Goal: Check status: Check status

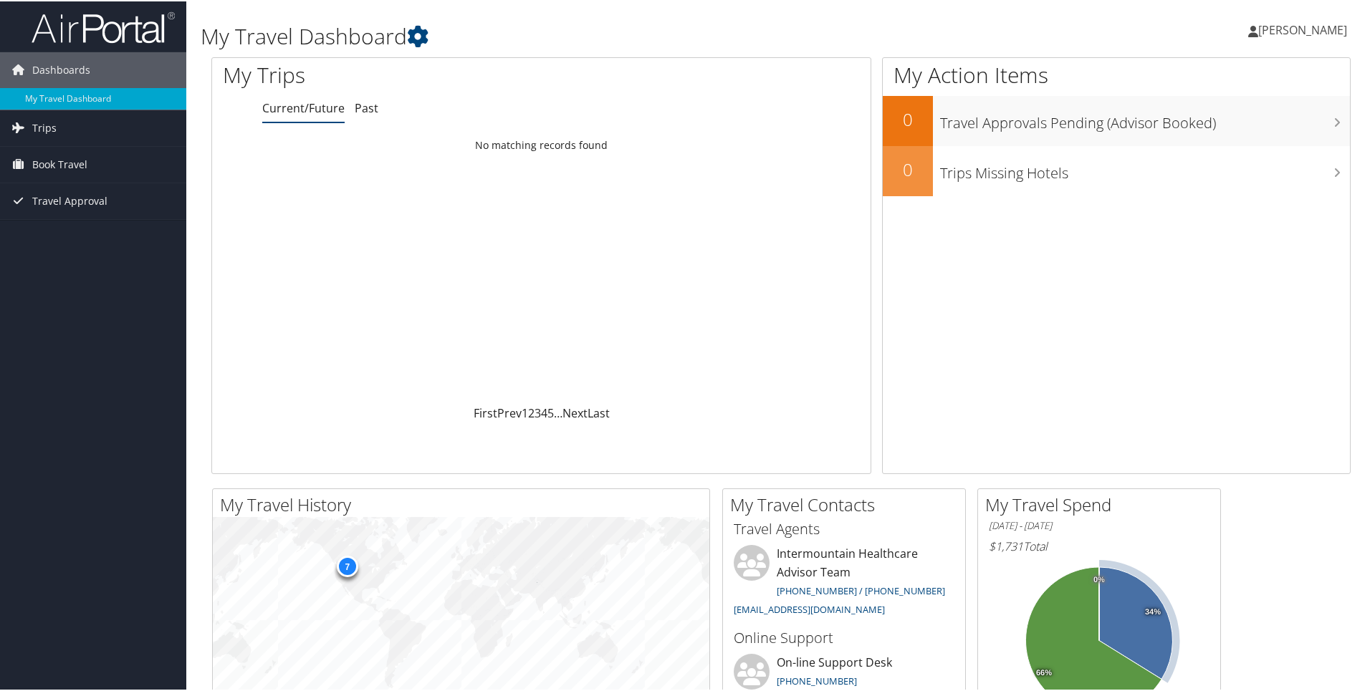
click at [1131, 610] on icon at bounding box center [1136, 622] width 74 height 112
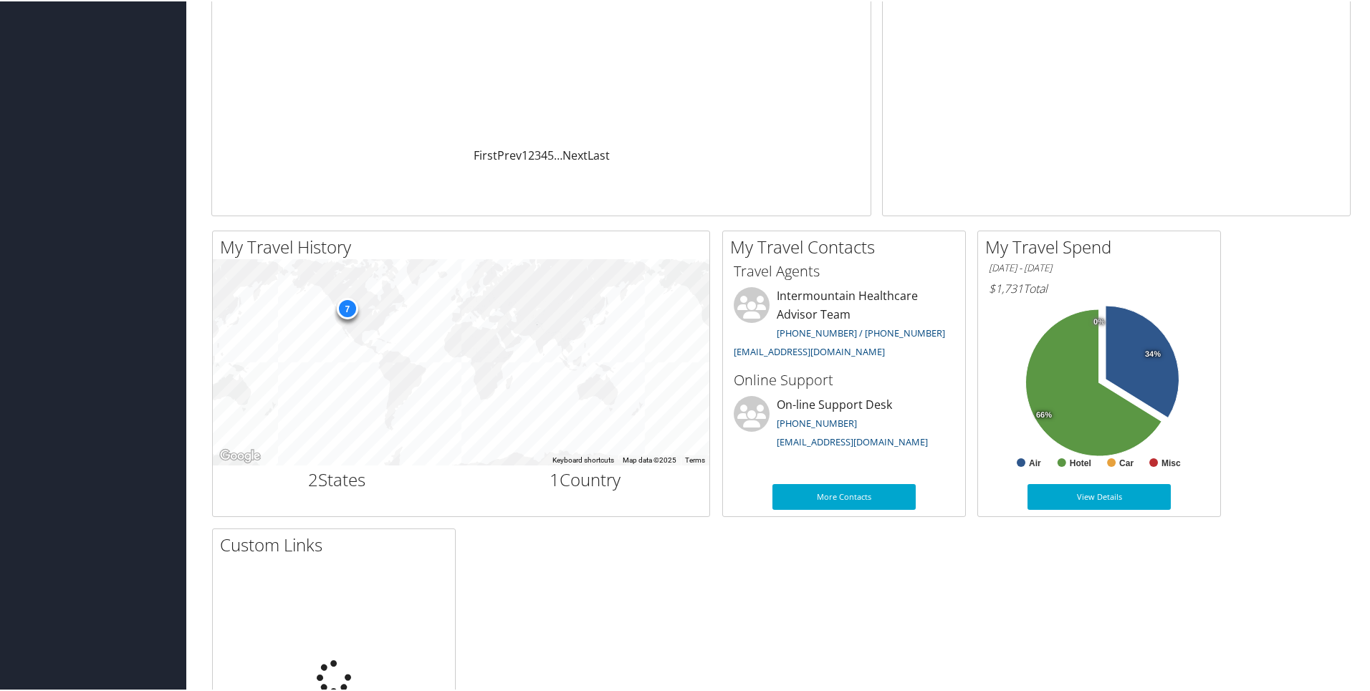
scroll to position [287, 0]
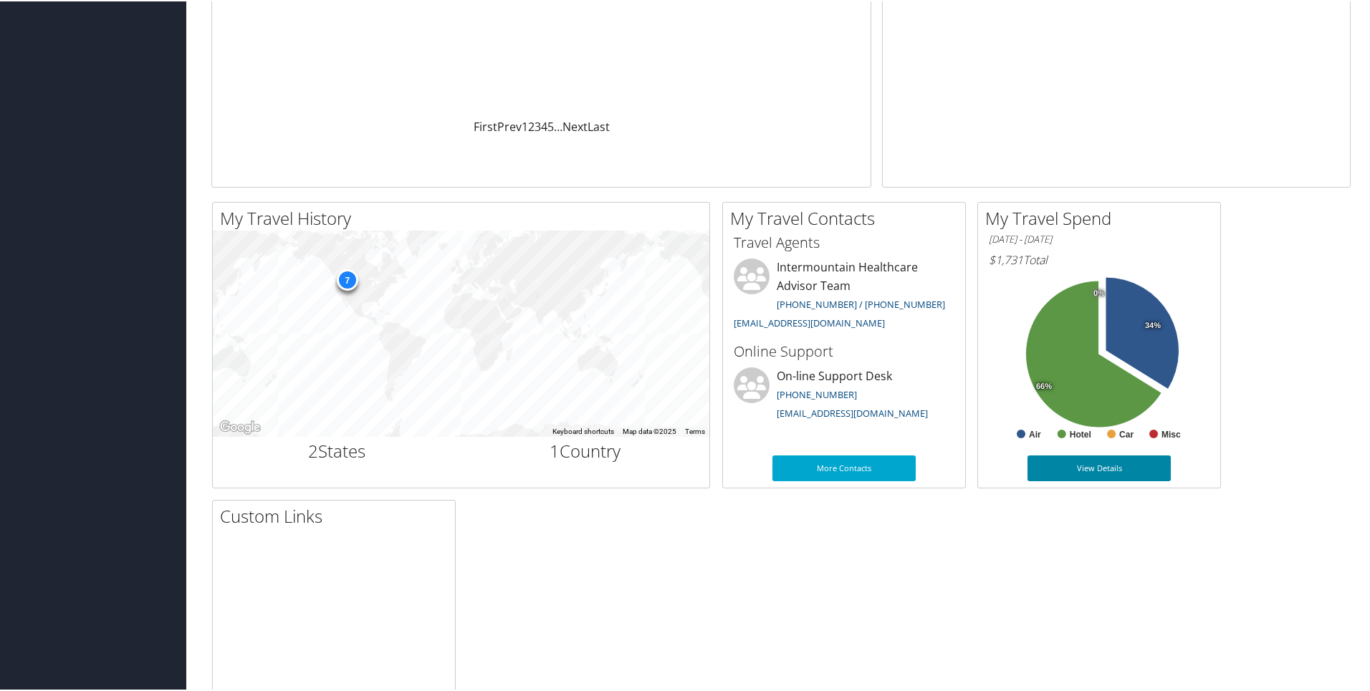
click at [1097, 466] on link "View Details" at bounding box center [1098, 467] width 143 height 26
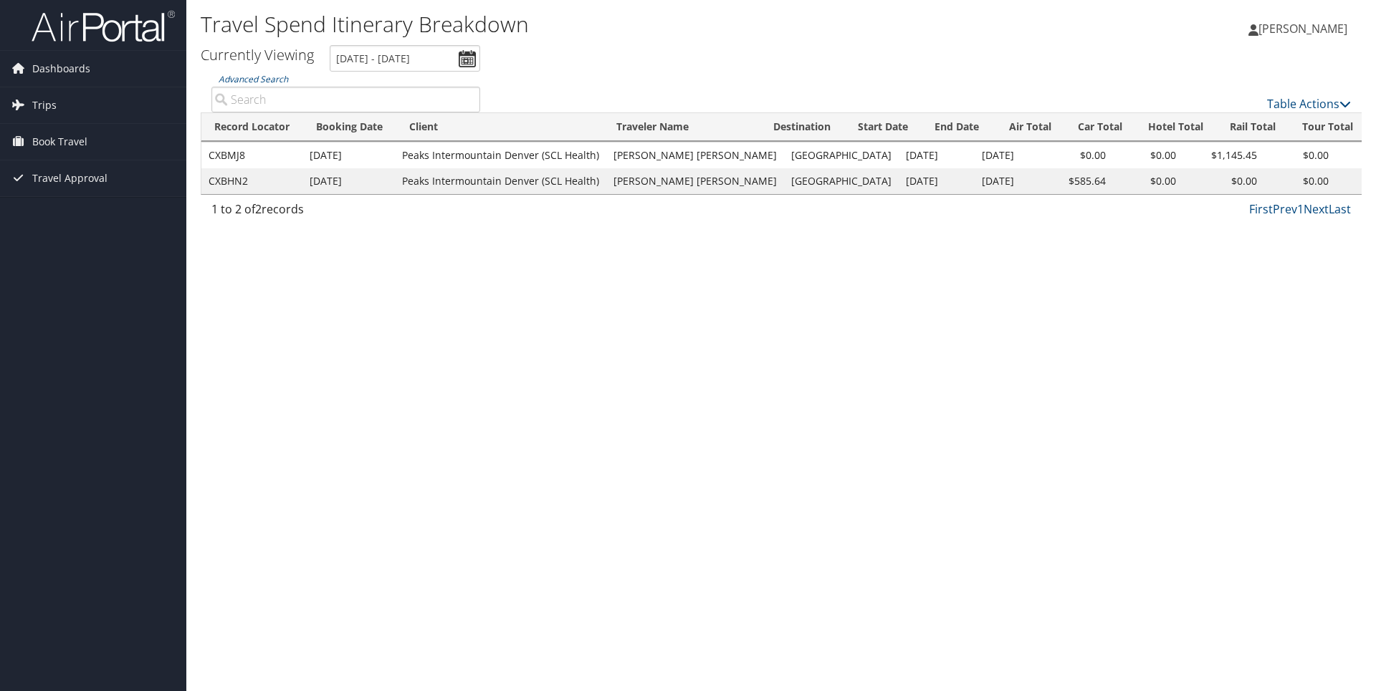
click at [582, 181] on td "Peaks Intermountain Denver (SCL Health)" at bounding box center [500, 181] width 211 height 26
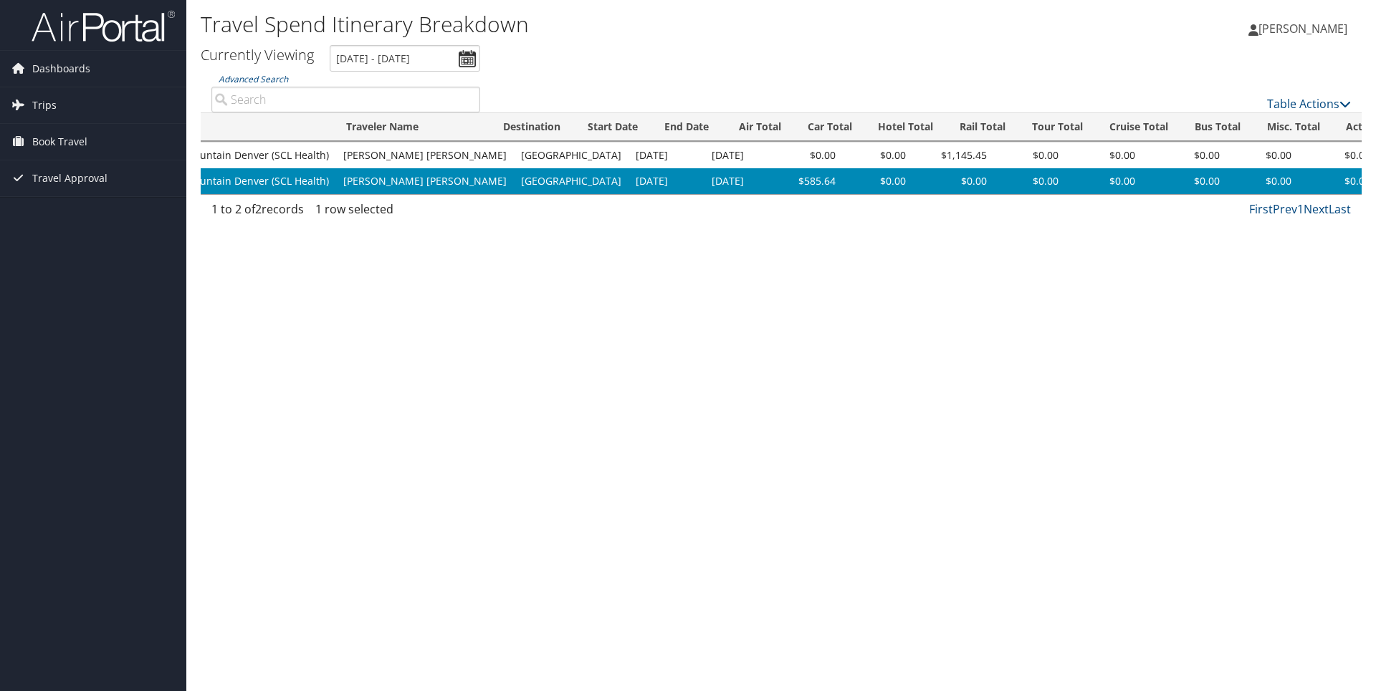
scroll to position [0, 315]
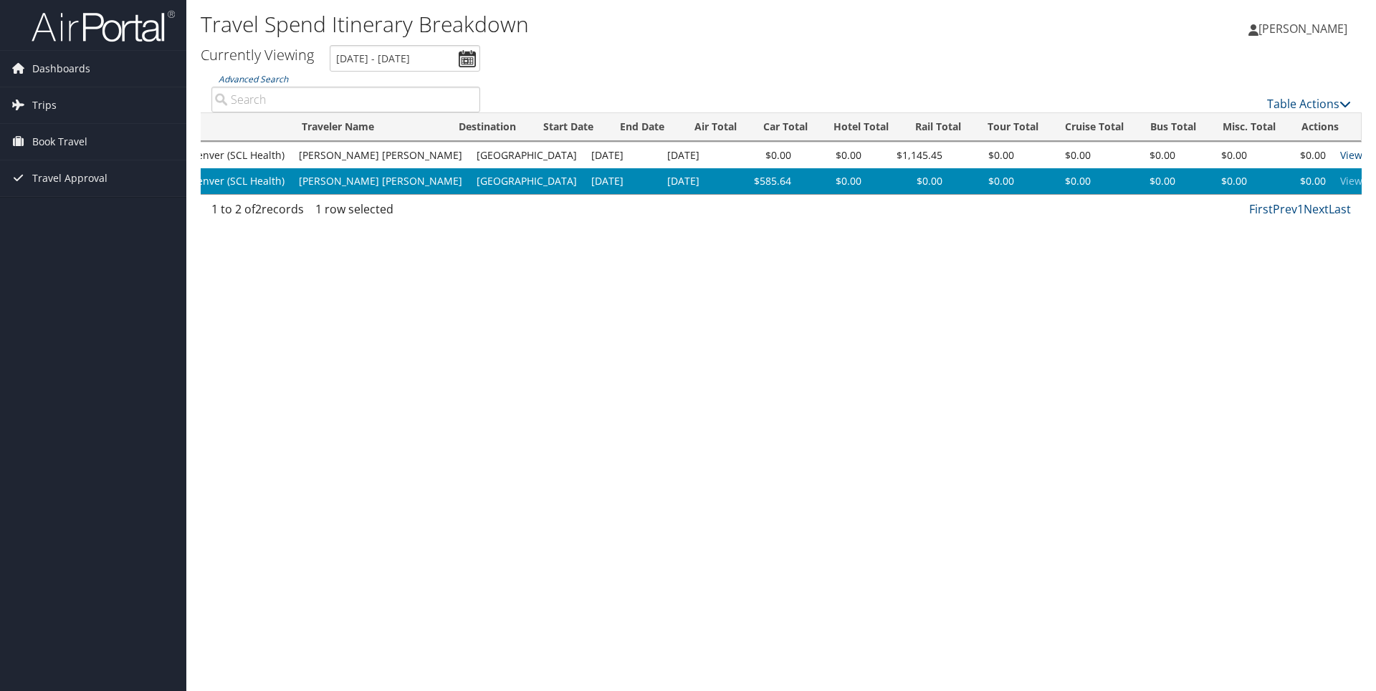
click at [1340, 176] on link "View" at bounding box center [1351, 181] width 22 height 14
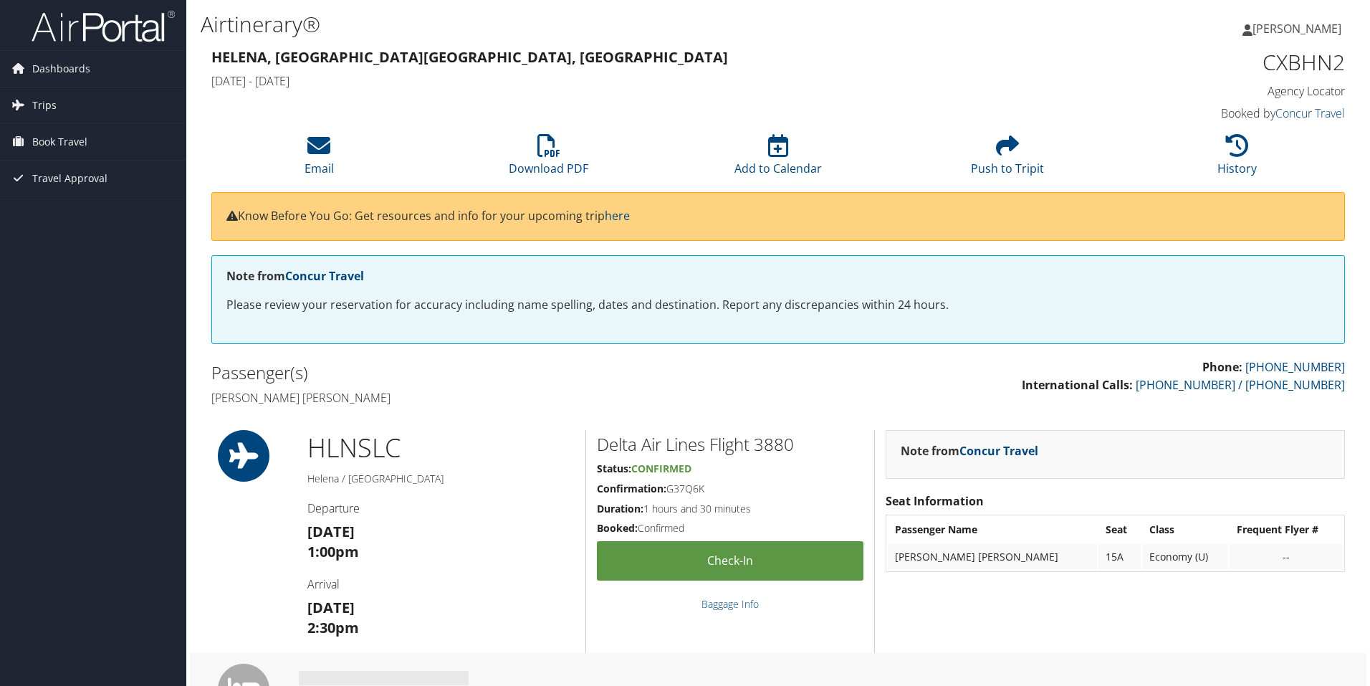
scroll to position [143, 0]
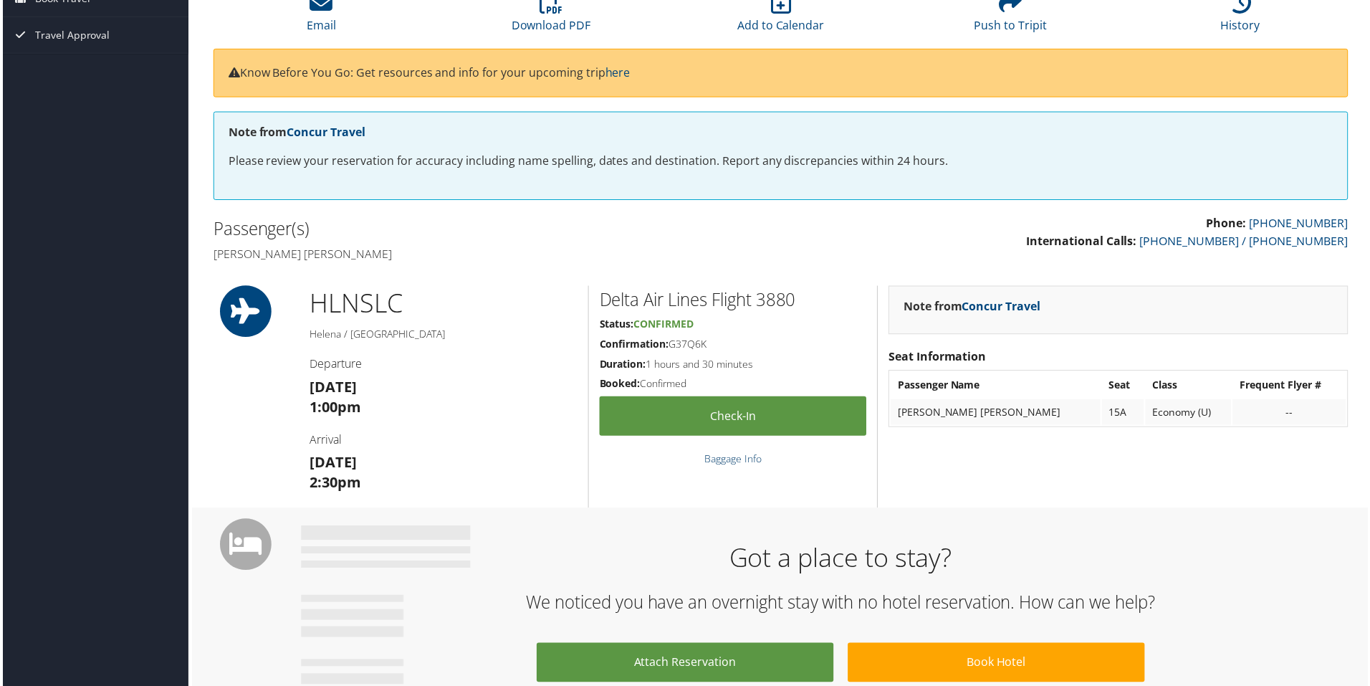
click at [719, 456] on link "Baggage Info" at bounding box center [732, 461] width 57 height 14
drag, startPoint x: 714, startPoint y: 342, endPoint x: 670, endPoint y: 344, distance: 43.8
click at [670, 344] on h5 "Confirmation: G37Q6K" at bounding box center [733, 345] width 268 height 14
copy h5 "G37Q6K"
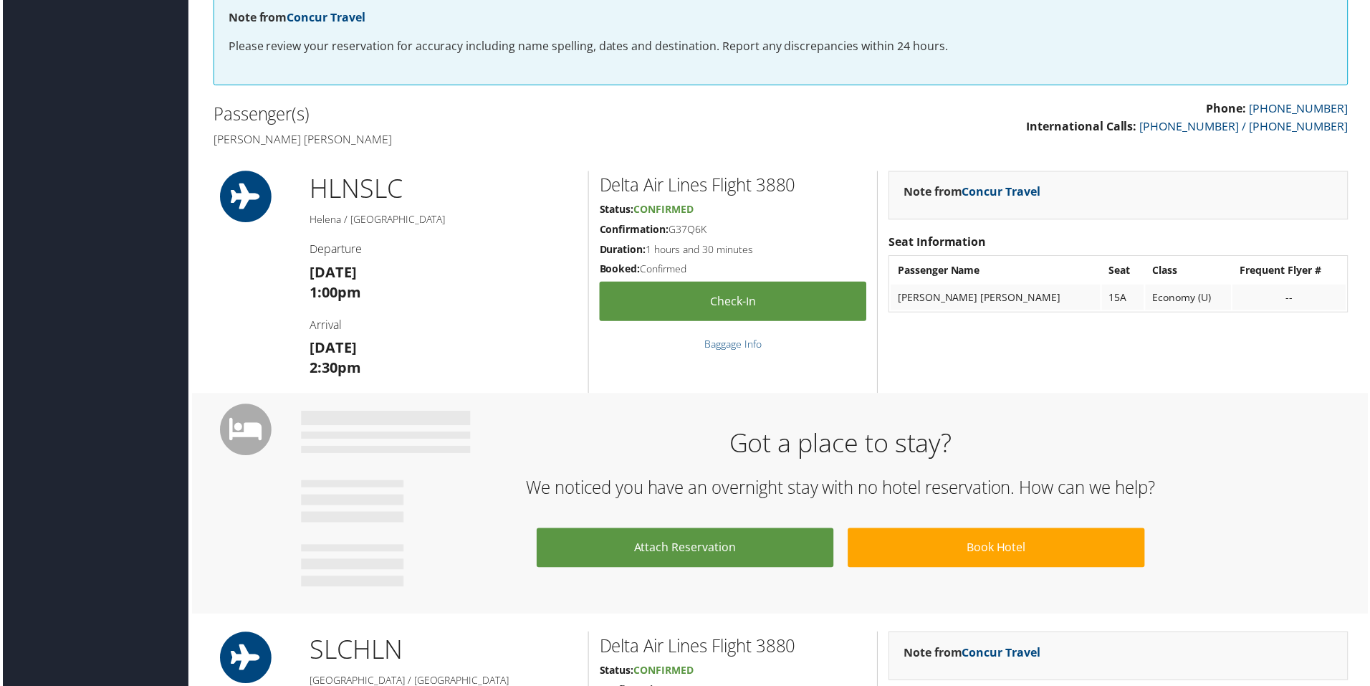
scroll to position [72, 0]
